Goal: Task Accomplishment & Management: Manage account settings

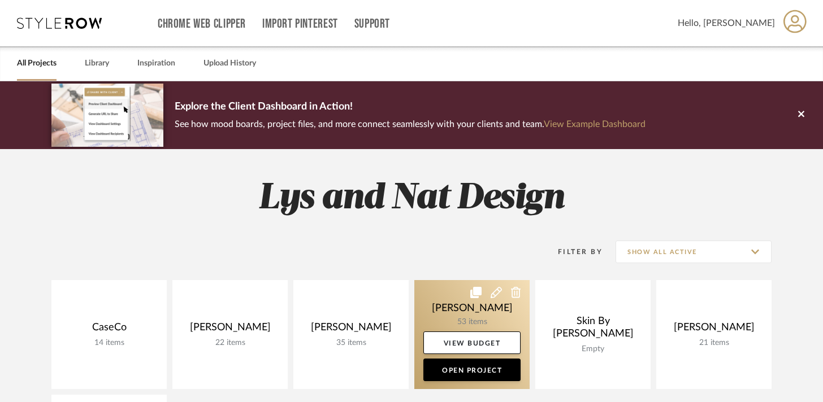
click at [460, 307] on link at bounding box center [471, 334] width 115 height 109
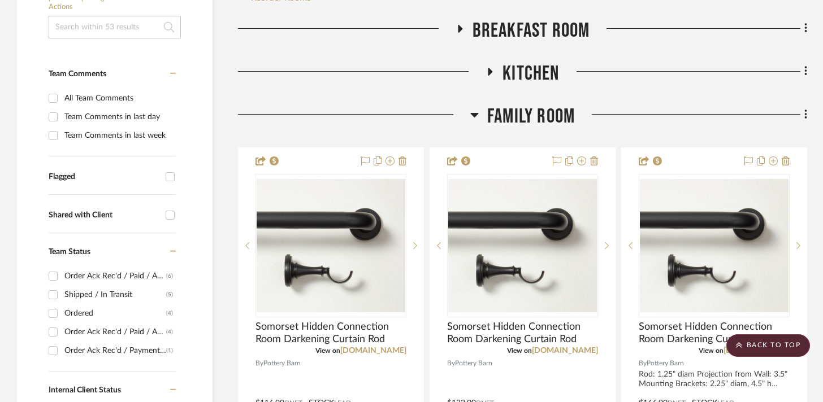
scroll to position [212, 0]
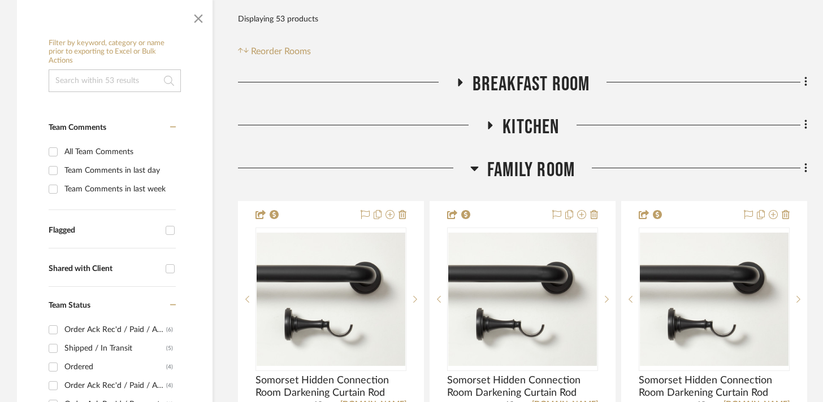
click at [479, 166] on h3 "Family Room" at bounding box center [522, 170] width 105 height 24
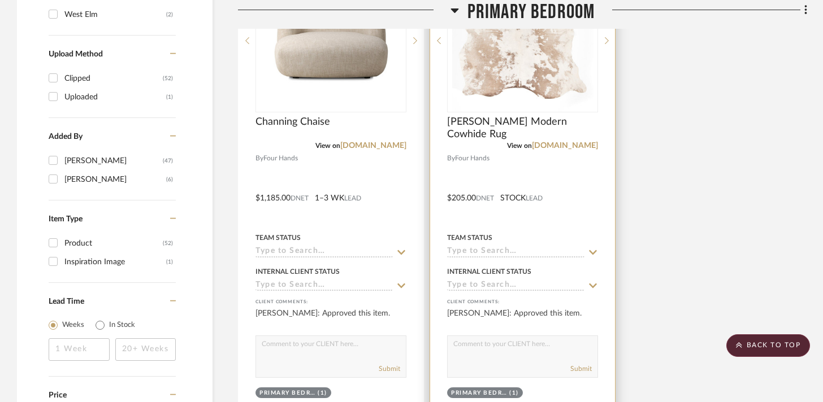
scroll to position [1771, 0]
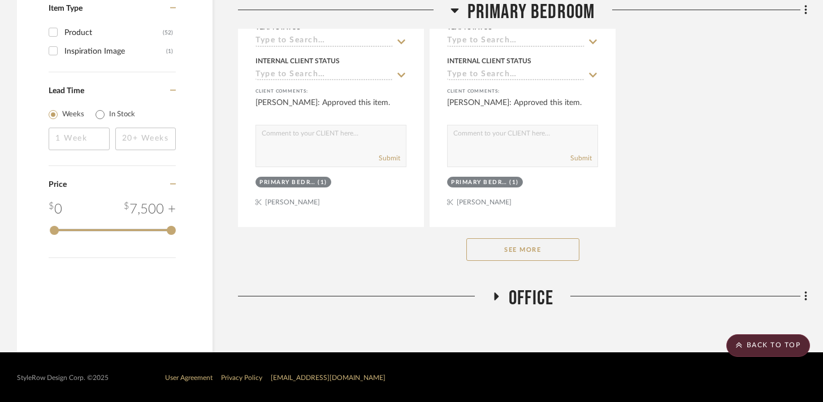
click at [493, 249] on button "See More" at bounding box center [522, 249] width 113 height 23
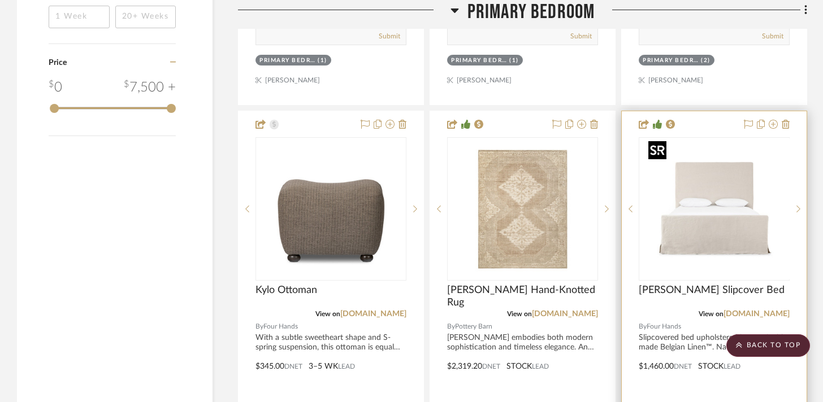
scroll to position [1900, 0]
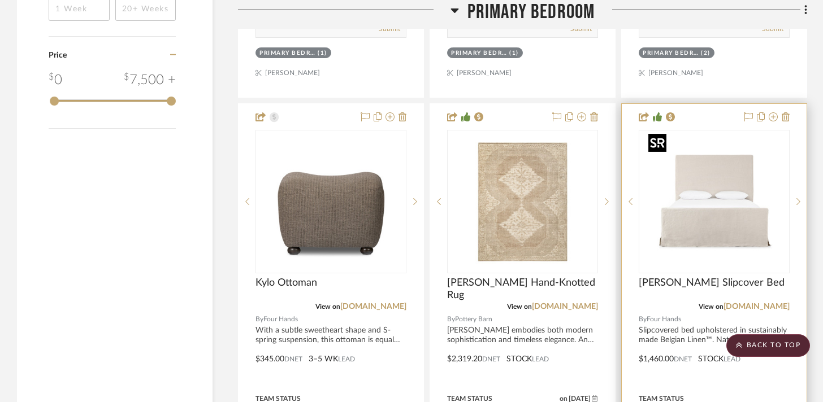
click at [662, 218] on img "0" at bounding box center [714, 201] width 141 height 141
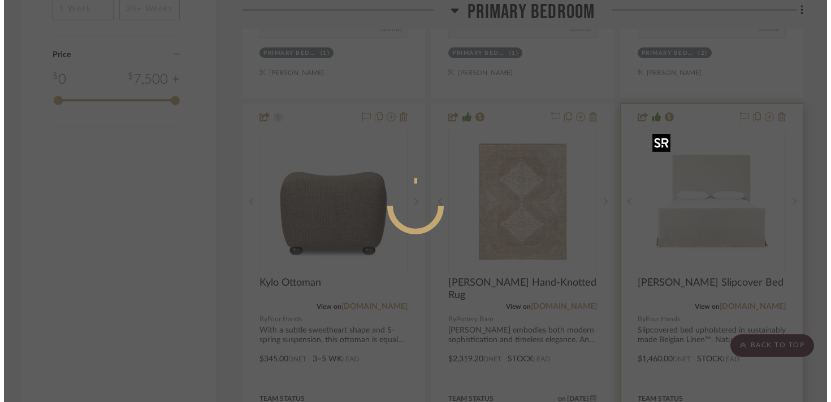
scroll to position [0, 0]
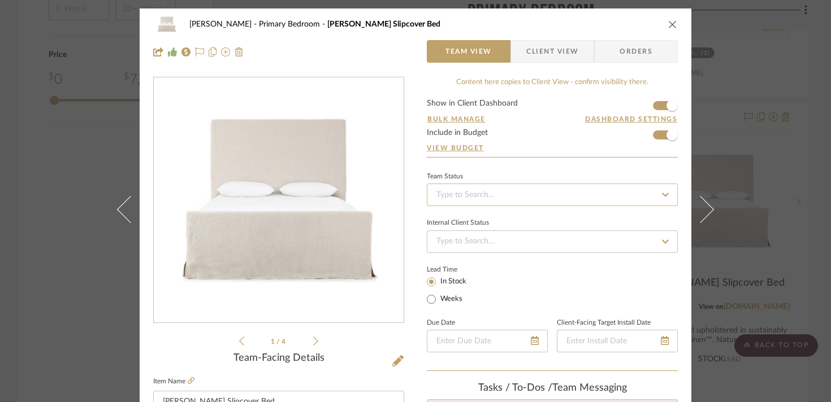
click at [479, 193] on input at bounding box center [552, 195] width 251 height 23
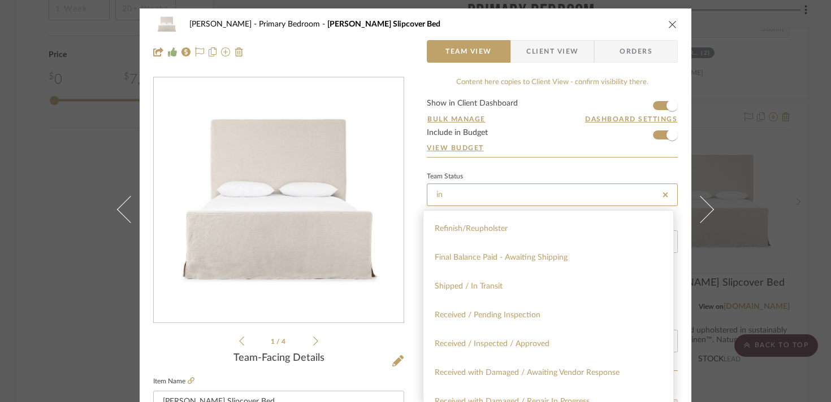
scroll to position [717, 0]
type input "in"
click at [501, 291] on div "Shipped / In Transit" at bounding box center [548, 286] width 250 height 29
type input "[DATE]"
type input "Shipped / In Transit"
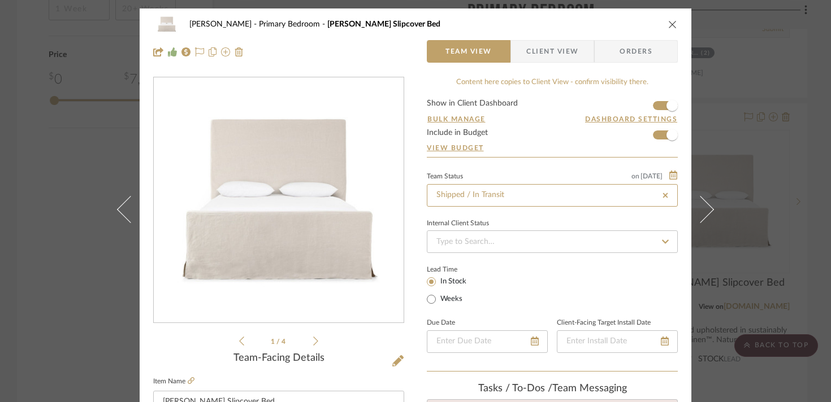
type input "[DATE]"
type input "Shipped / In Transit"
click at [77, 146] on div "[PERSON_NAME] Primary Bedroom [PERSON_NAME] Slipcover Bed Team View Client View…" at bounding box center [415, 201] width 831 height 402
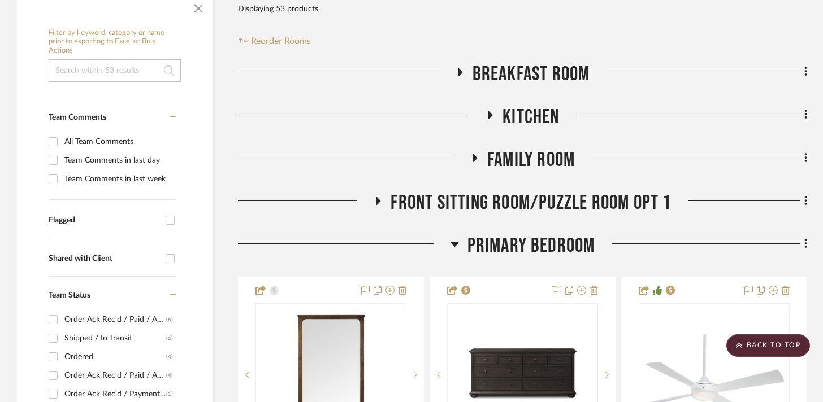
scroll to position [0, 0]
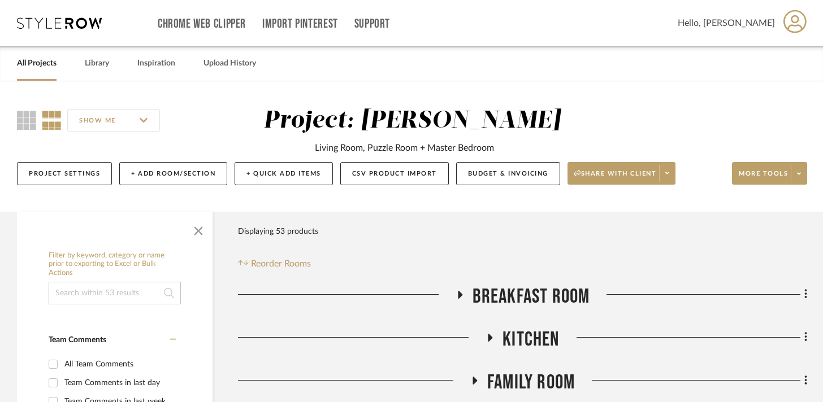
click at [37, 63] on link "All Projects" at bounding box center [37, 63] width 40 height 15
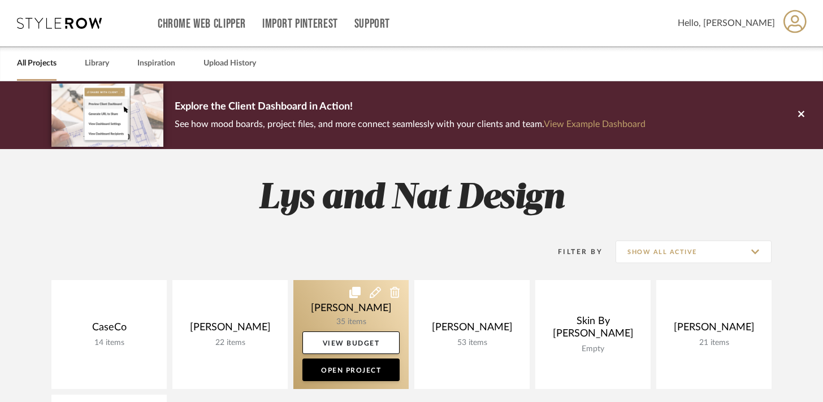
click at [328, 292] on link at bounding box center [350, 334] width 115 height 109
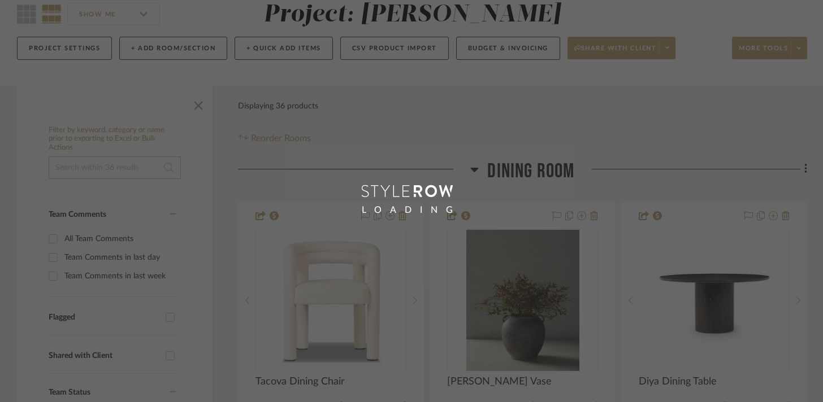
scroll to position [123, 0]
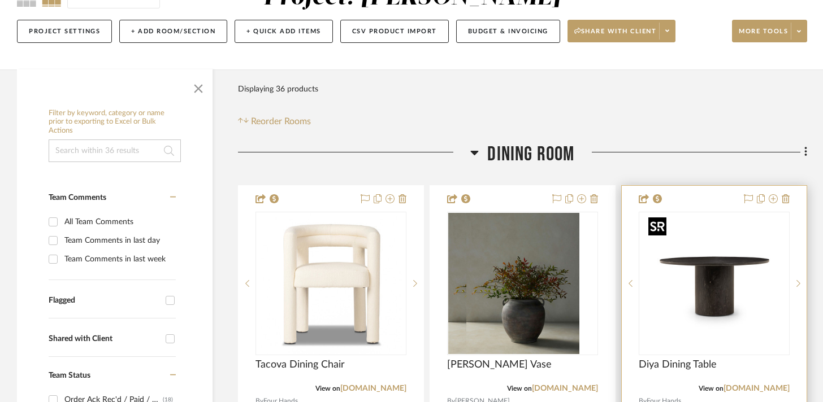
click at [0, 0] on img at bounding box center [0, 0] width 0 height 0
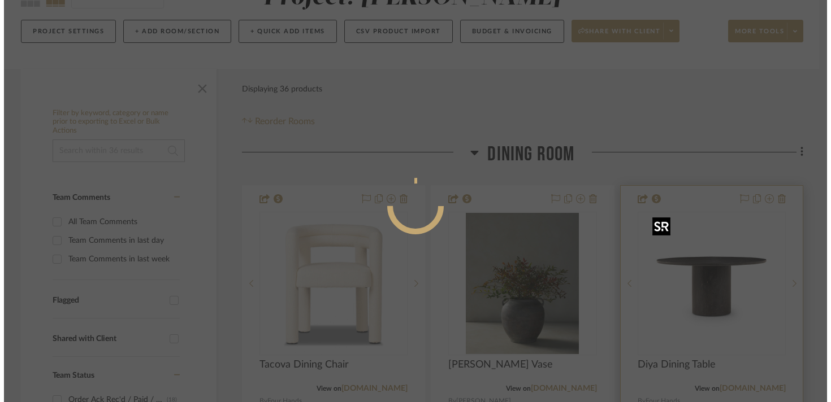
scroll to position [0, 0]
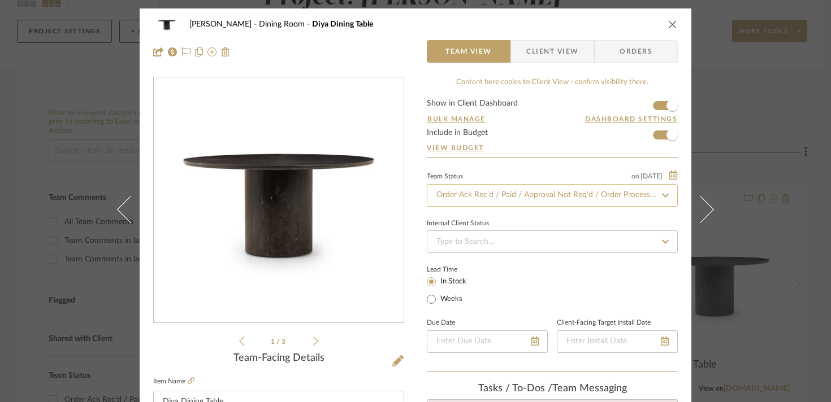
click at [477, 198] on input "Order Ack Rec'd / Paid / Approval Not Req'd / Order Processing" at bounding box center [552, 195] width 251 height 23
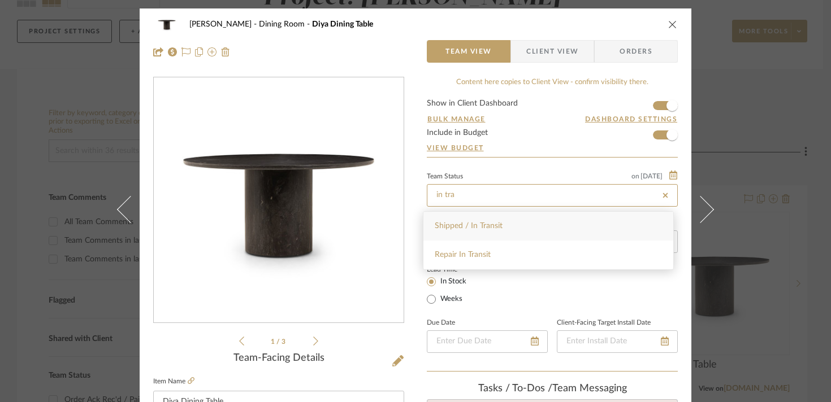
type input "in tra"
click at [469, 222] on span "Shipped / In Transit" at bounding box center [469, 226] width 68 height 8
type input "[DATE]"
type input "Shipped / In Transit"
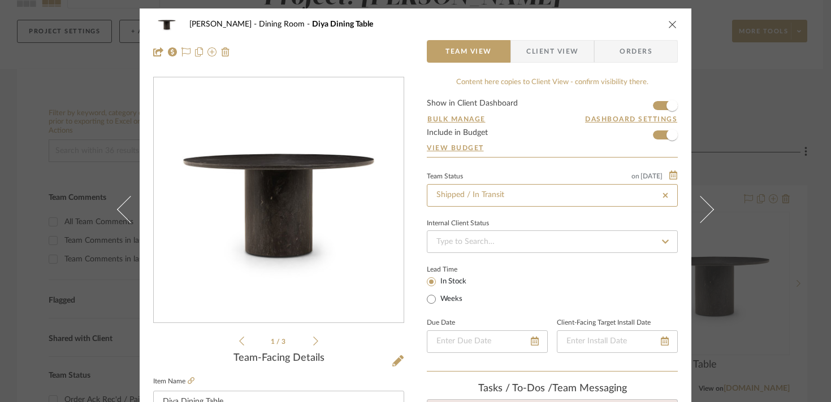
type input "[DATE]"
type input "Shipped / In Transit"
click at [545, 60] on span "Client View" at bounding box center [552, 51] width 52 height 23
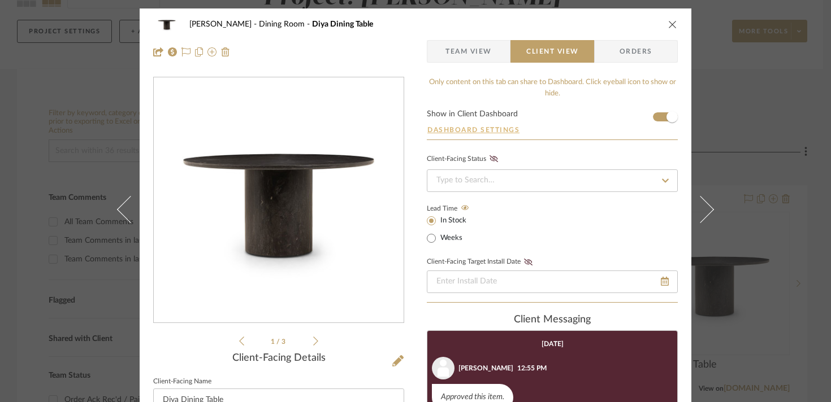
scroll to position [16, 0]
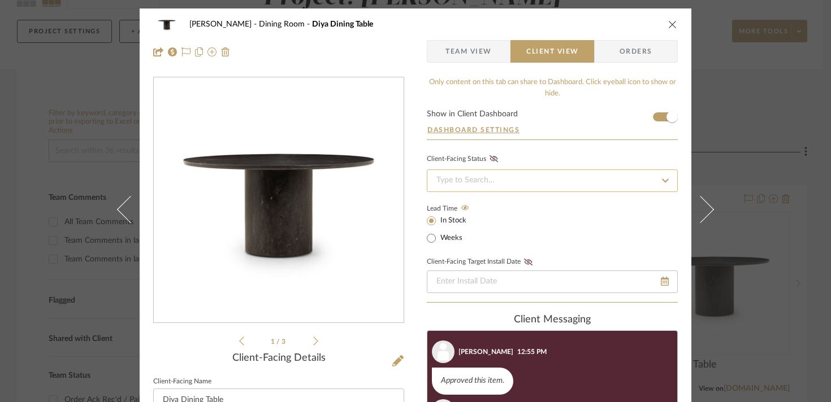
click at [488, 180] on input at bounding box center [552, 181] width 251 height 23
type input "i"
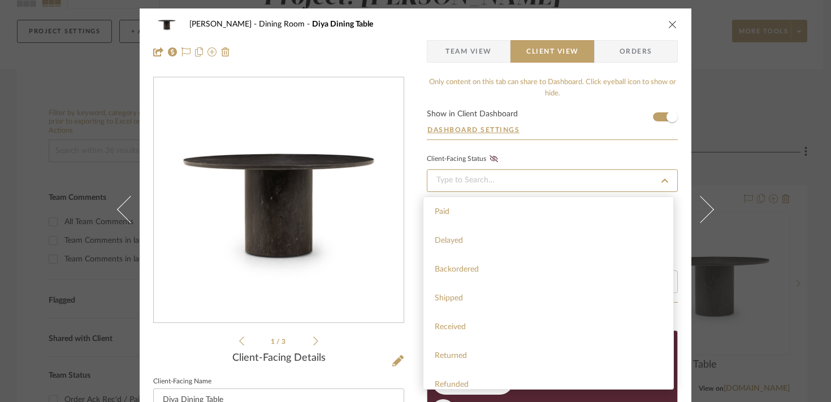
scroll to position [146, 0]
click at [544, 300] on div "Shipped" at bounding box center [548, 296] width 250 height 29
type input "[DATE]"
type input "Shipped"
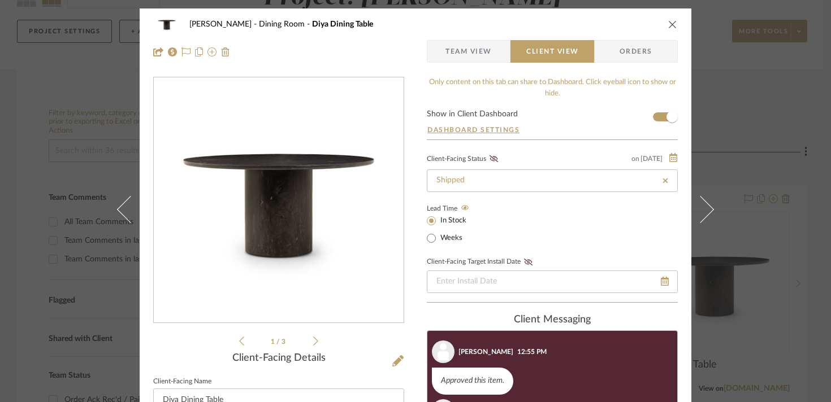
click at [749, 118] on div "[PERSON_NAME] Dining Room Diya Dining Table Team View Client View Orders 1 / 3 …" at bounding box center [415, 201] width 831 height 402
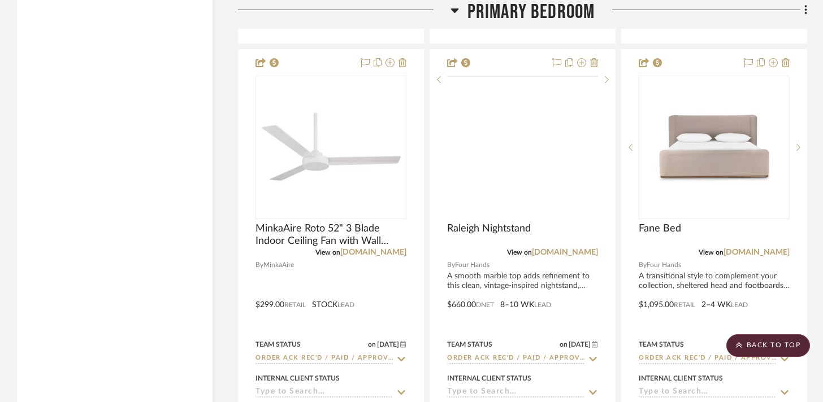
scroll to position [4517, 0]
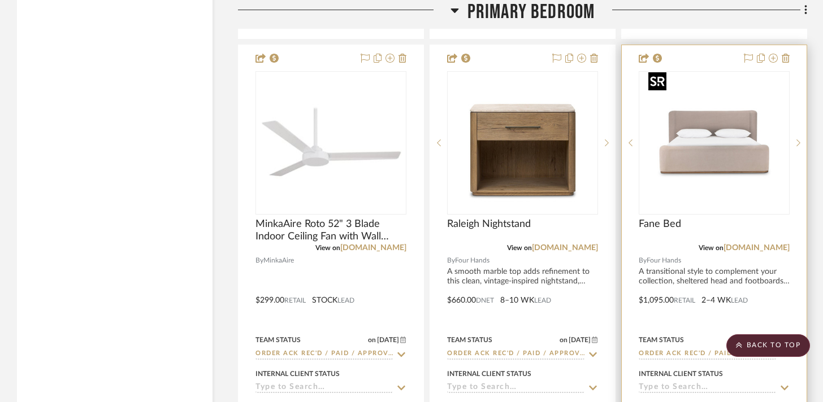
click at [676, 173] on img "0" at bounding box center [714, 142] width 141 height 141
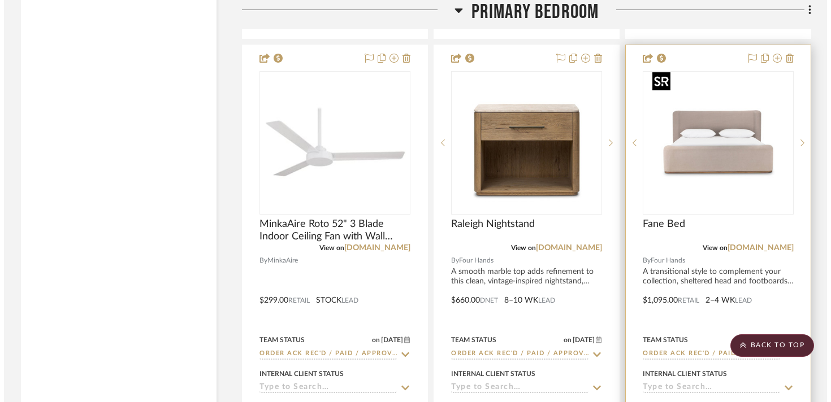
scroll to position [0, 0]
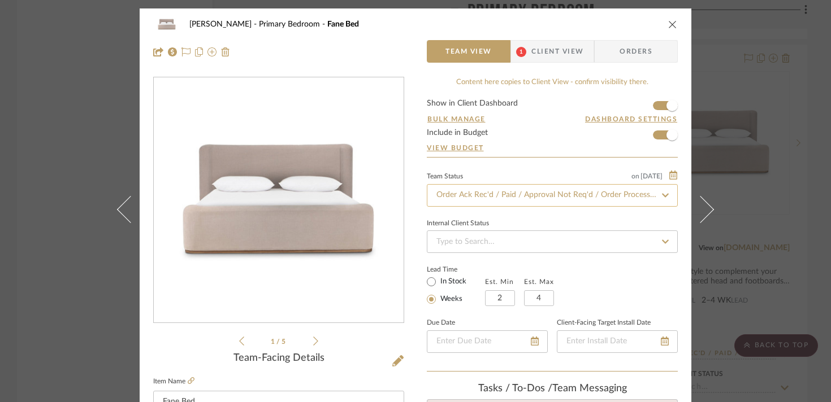
click at [454, 193] on input "Order Ack Rec'd / Paid / Approval Not Req'd / Order Processing" at bounding box center [552, 195] width 251 height 23
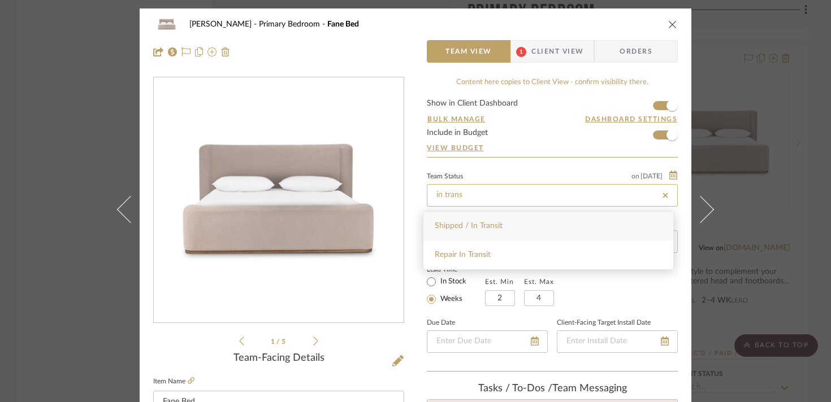
type input "Shipped / In Transit"
type input "[DATE]"
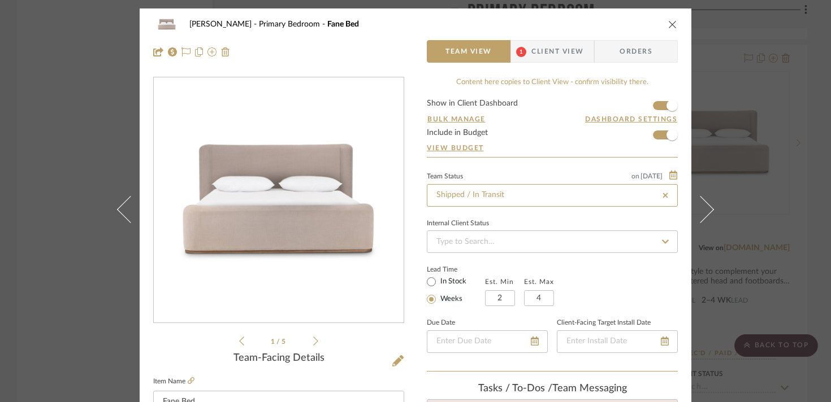
type input "[DATE]"
type input "Shipped / In Transit"
click at [556, 46] on span "Client View" at bounding box center [557, 51] width 52 height 23
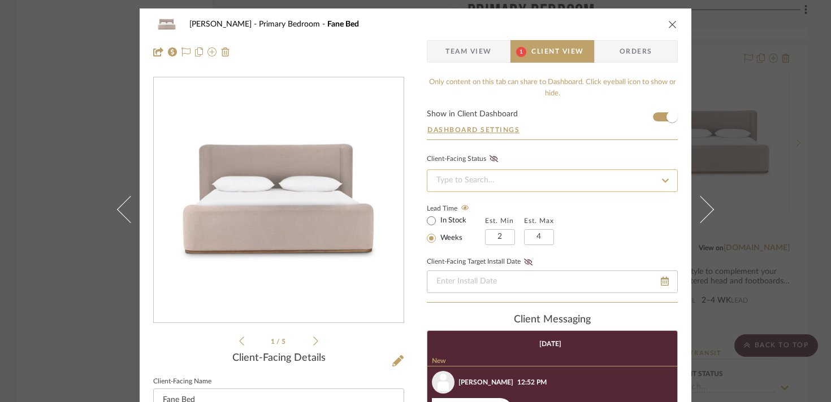
click at [487, 181] on input at bounding box center [552, 181] width 251 height 23
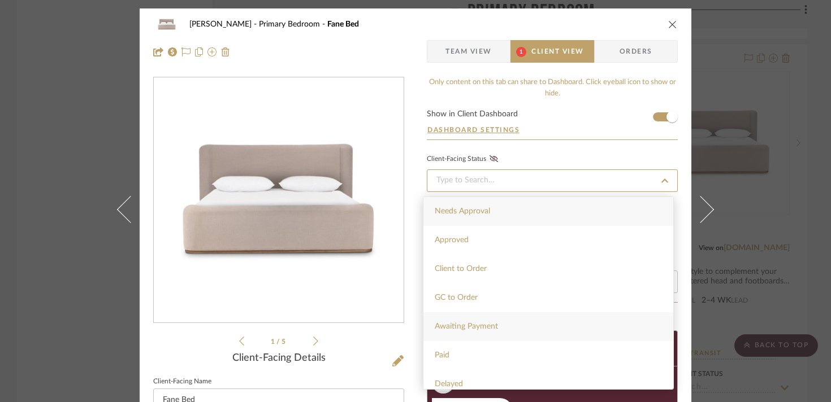
scroll to position [114, 0]
click at [465, 335] on div "Shipped" at bounding box center [548, 328] width 250 height 29
type input "[DATE]"
type input "Shipped"
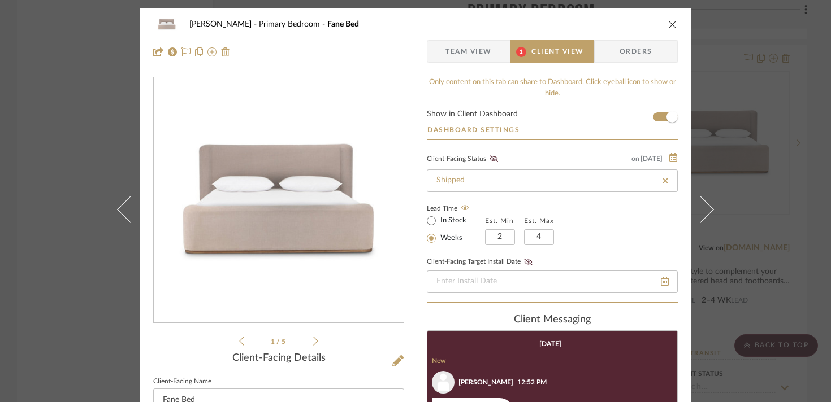
click at [47, 106] on div "[PERSON_NAME] Primary Bedroom Fane Bed Team View 1 Client View Orders 1 / 5 Cli…" at bounding box center [415, 201] width 831 height 402
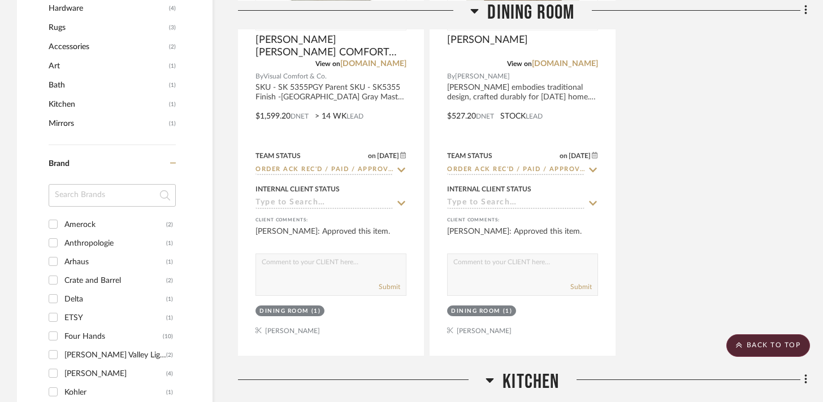
scroll to position [0, 0]
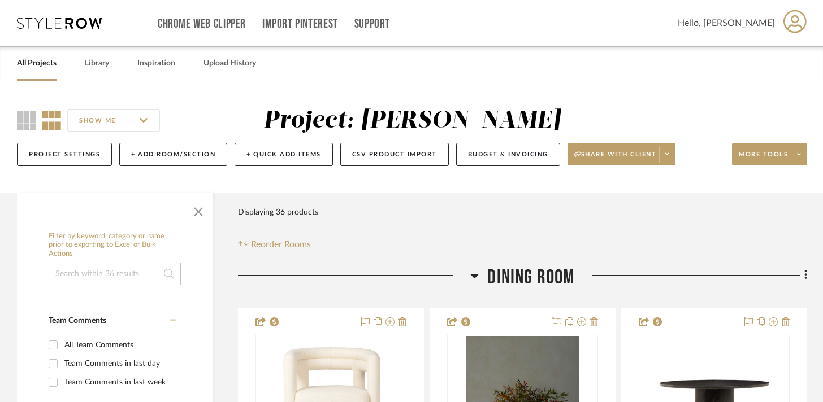
click at [49, 65] on link "All Projects" at bounding box center [37, 63] width 40 height 15
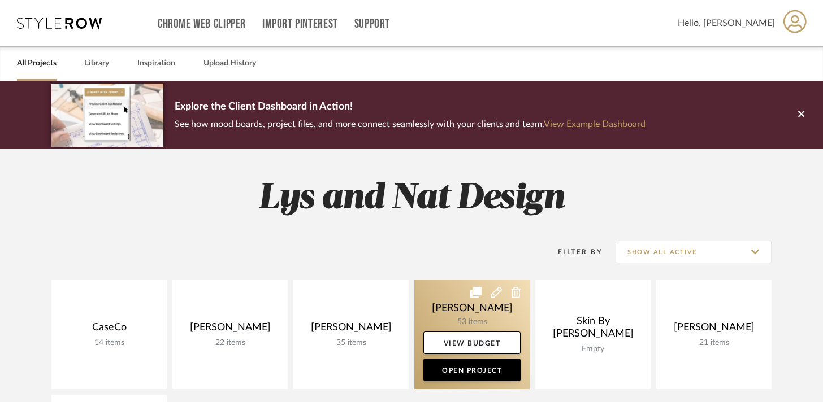
click at [471, 312] on link at bounding box center [471, 334] width 115 height 109
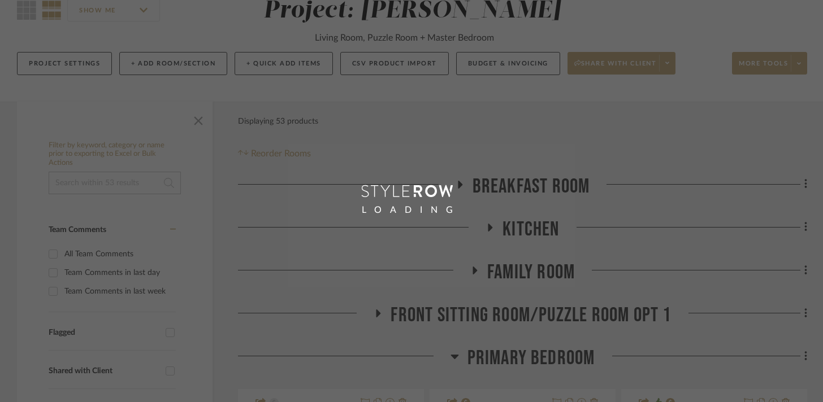
scroll to position [143, 0]
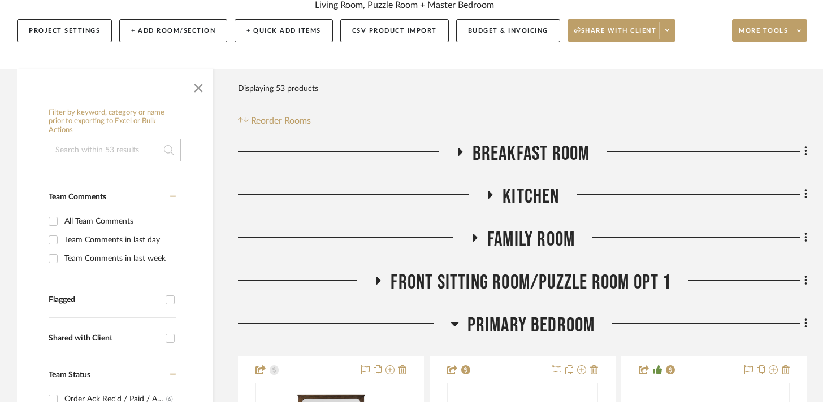
click at [488, 196] on icon at bounding box center [490, 194] width 14 height 8
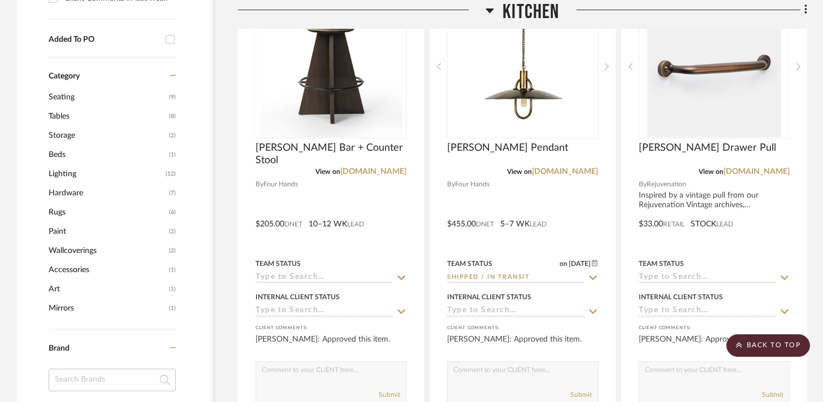
scroll to position [913, 0]
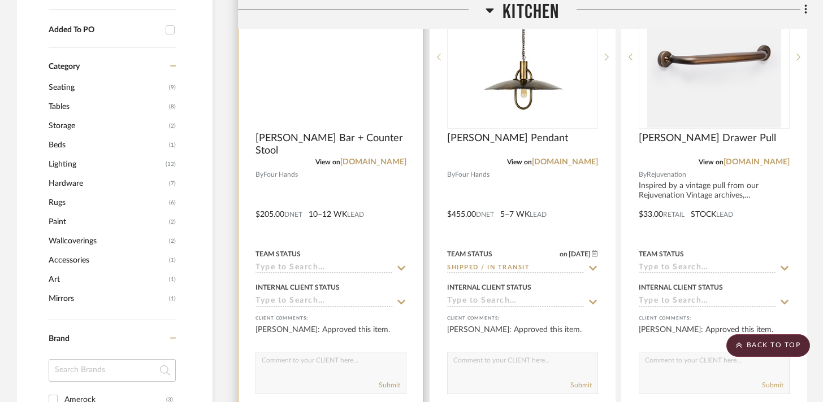
click at [0, 0] on img at bounding box center [0, 0] width 0 height 0
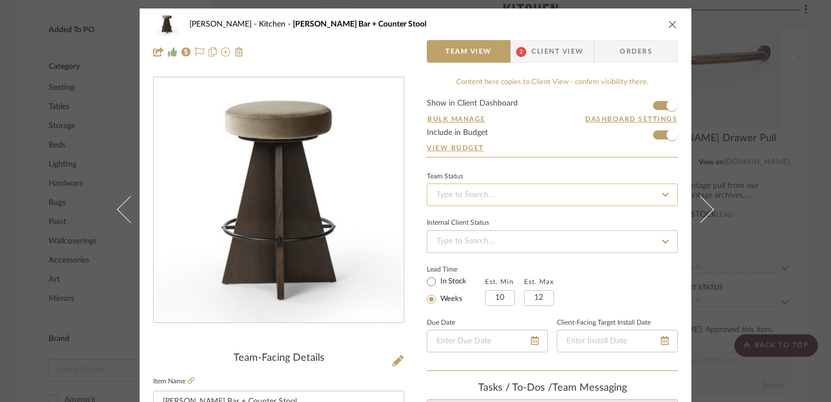
click at [468, 190] on input at bounding box center [552, 195] width 251 height 23
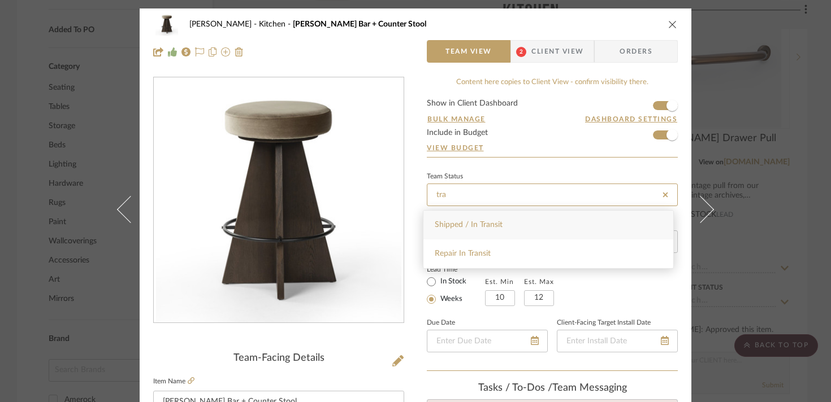
type input "tra"
click at [474, 224] on span "Shipped / In Transit" at bounding box center [469, 225] width 68 height 8
type input "[DATE]"
type input "Shipped / In Transit"
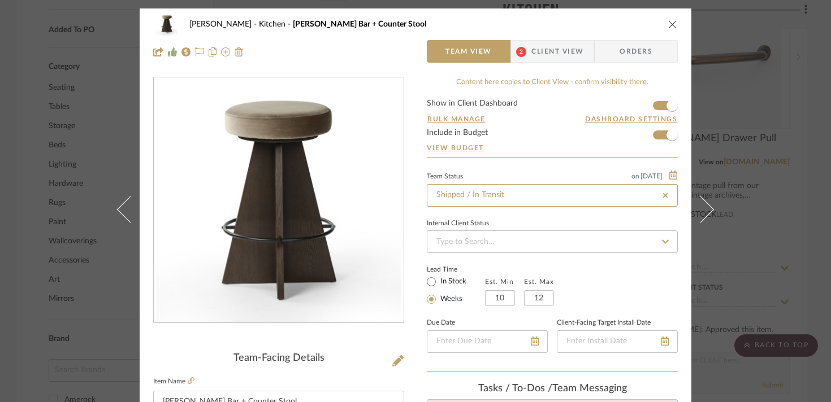
type input "[DATE]"
type input "Shipped / In Transit"
click at [542, 55] on span "Client View" at bounding box center [557, 51] width 52 height 23
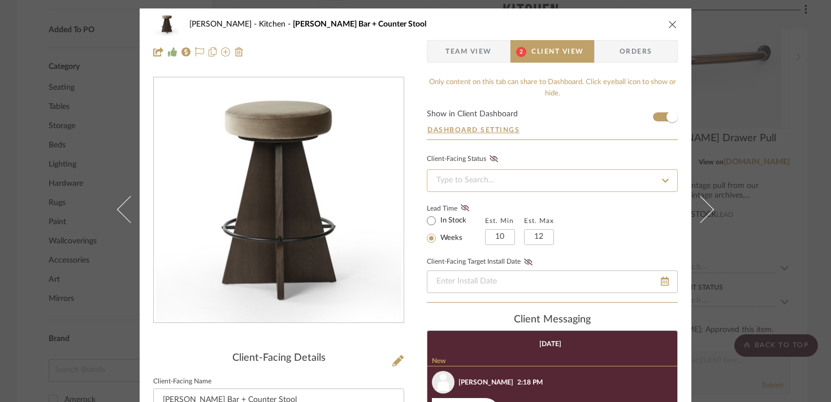
click at [507, 184] on input at bounding box center [552, 181] width 251 height 23
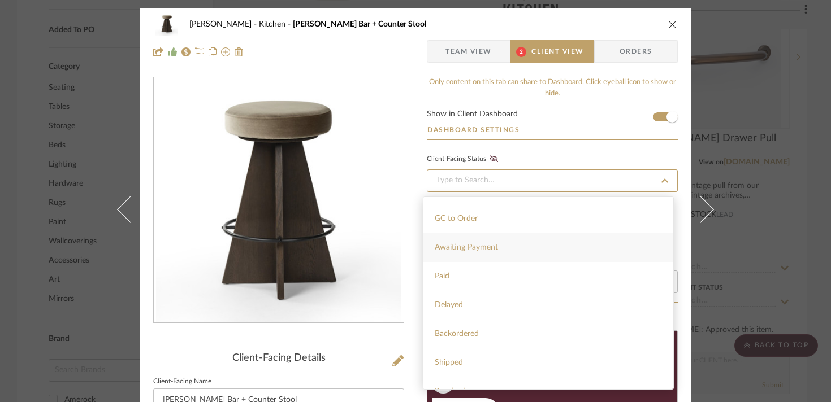
scroll to position [111, 0]
click at [479, 335] on div "Shipped" at bounding box center [548, 331] width 250 height 29
type input "[DATE]"
type input "Shipped"
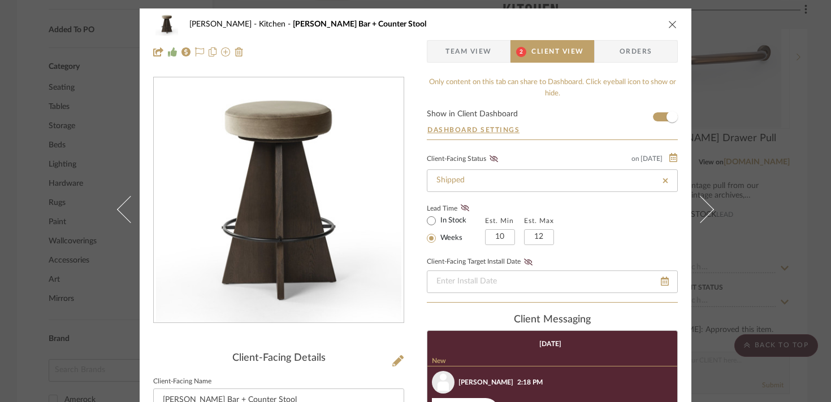
click at [27, 101] on div "[PERSON_NAME] Kitchen [PERSON_NAME] Bar + Counter Stool Team View 2 Client View…" at bounding box center [415, 201] width 831 height 402
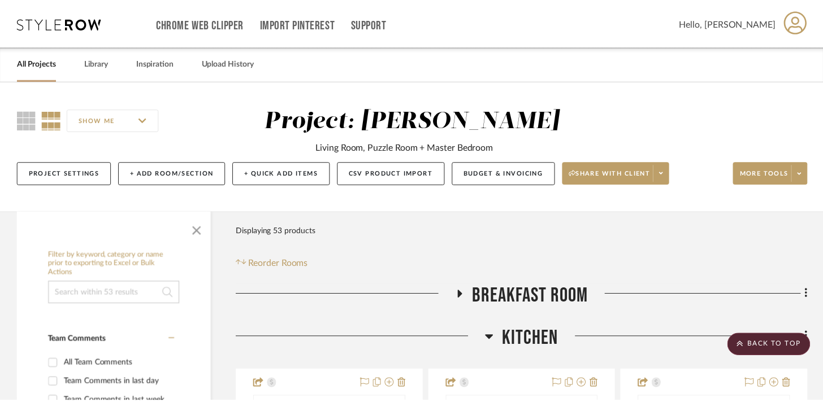
scroll to position [913, 0]
